Goal: Find specific page/section: Find specific page/section

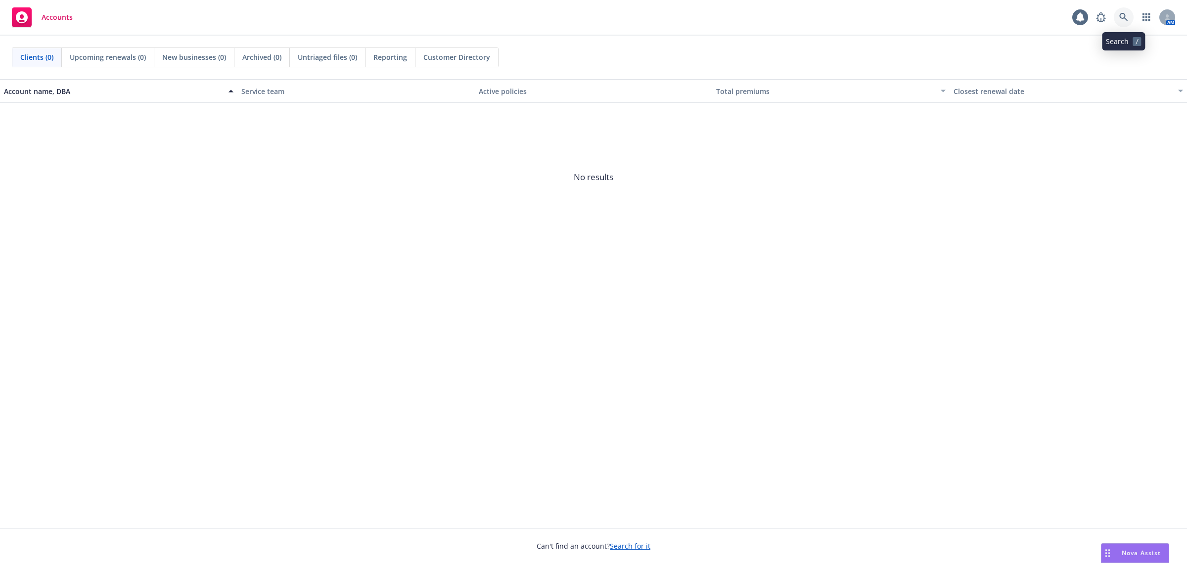
click at [1116, 20] on link at bounding box center [1124, 17] width 20 height 20
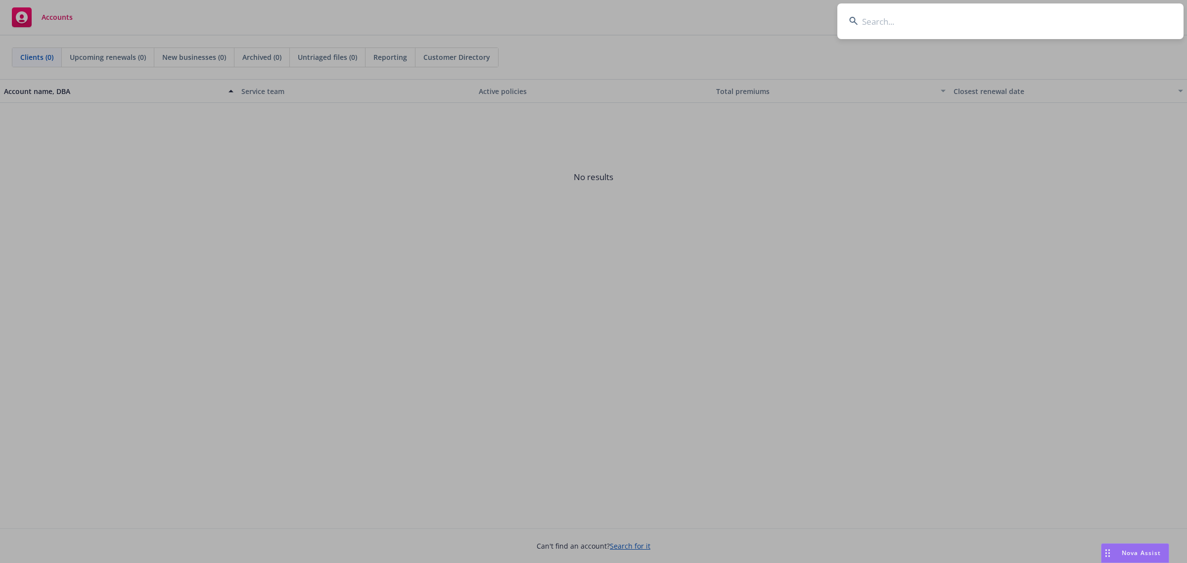
click at [1116, 20] on input at bounding box center [1010, 21] width 346 height 36
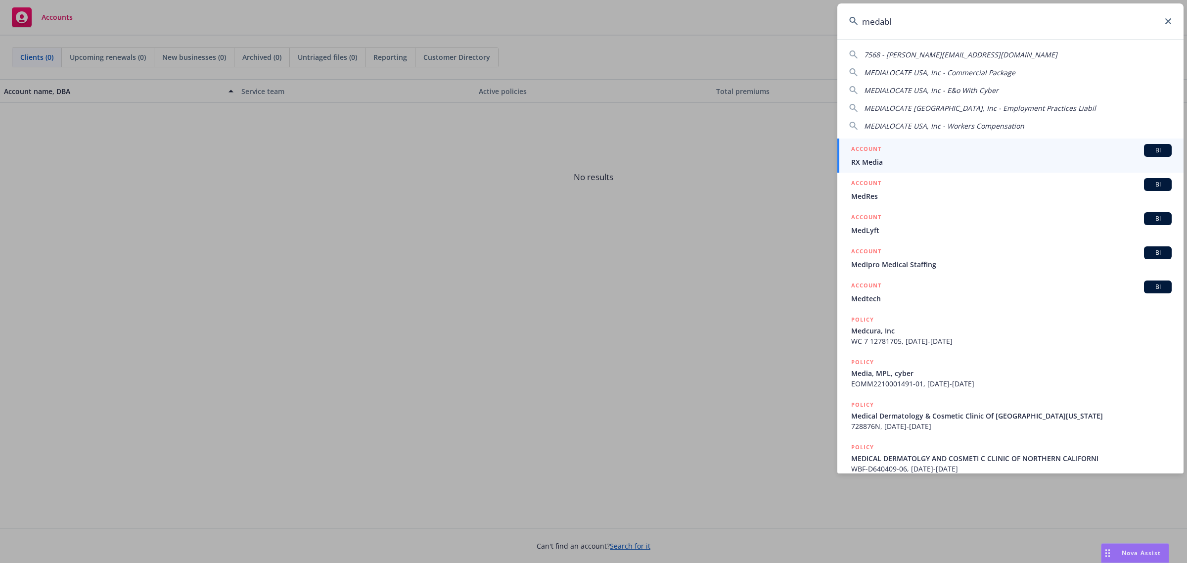
type input "medable"
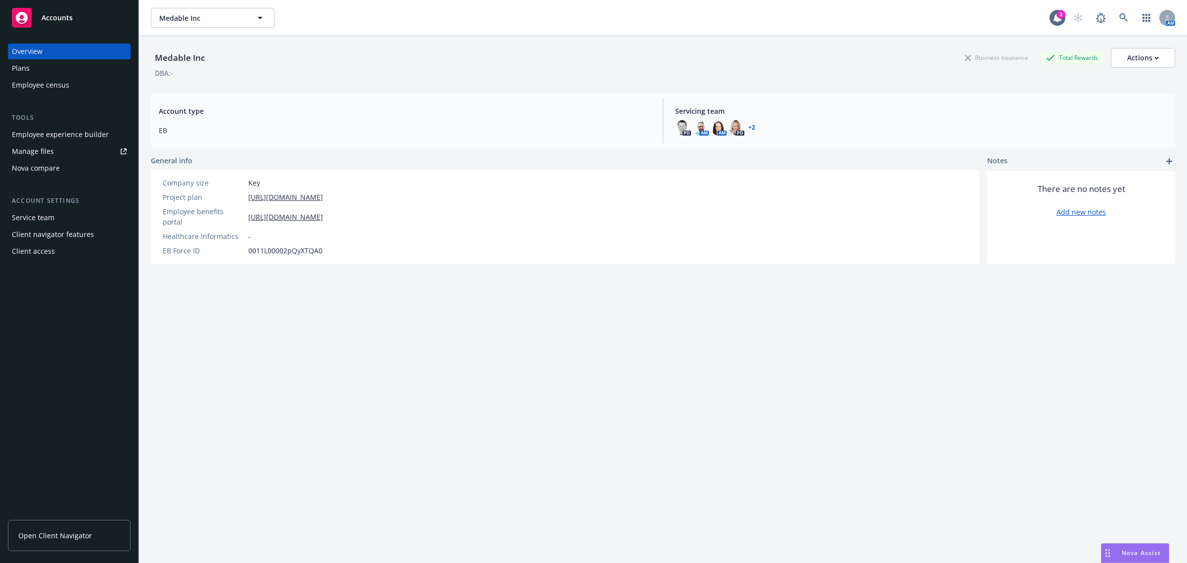
click at [81, 532] on span "Open Client Navigator" at bounding box center [55, 535] width 74 height 10
click at [289, 214] on link "https://app.newfront.com/employee/deaf358a-8a86-43e3-bf0a-d9a55b4840b5" at bounding box center [285, 217] width 75 height 10
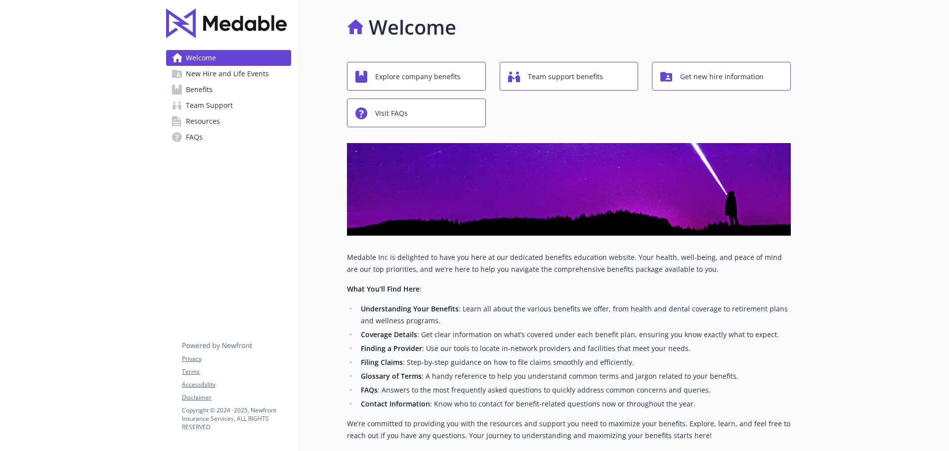
click at [102, 260] on div at bounding box center [79, 300] width 158 height 600
